Goal: Navigation & Orientation: Go to known website

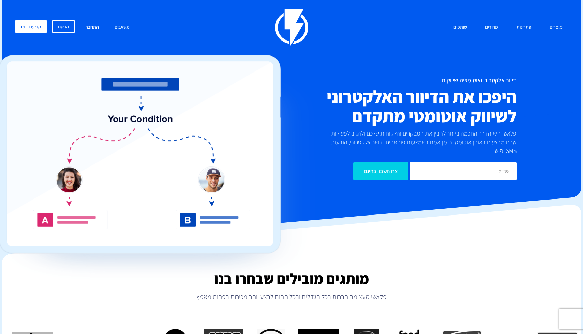
click at [87, 29] on link "התחבר" at bounding box center [92, 27] width 24 height 15
click at [82, 25] on link "התחבר" at bounding box center [92, 27] width 24 height 15
click at [104, 27] on ul "משאבים מרקטפלייס חסכו זמן בעזרת תבניות מוכנות מראש מרכז תמיכה לימדו לנצל את מלו…" at bounding box center [74, 27] width 119 height 15
click at [97, 27] on link "התחבר" at bounding box center [92, 27] width 24 height 15
